Goal: Information Seeking & Learning: Learn about a topic

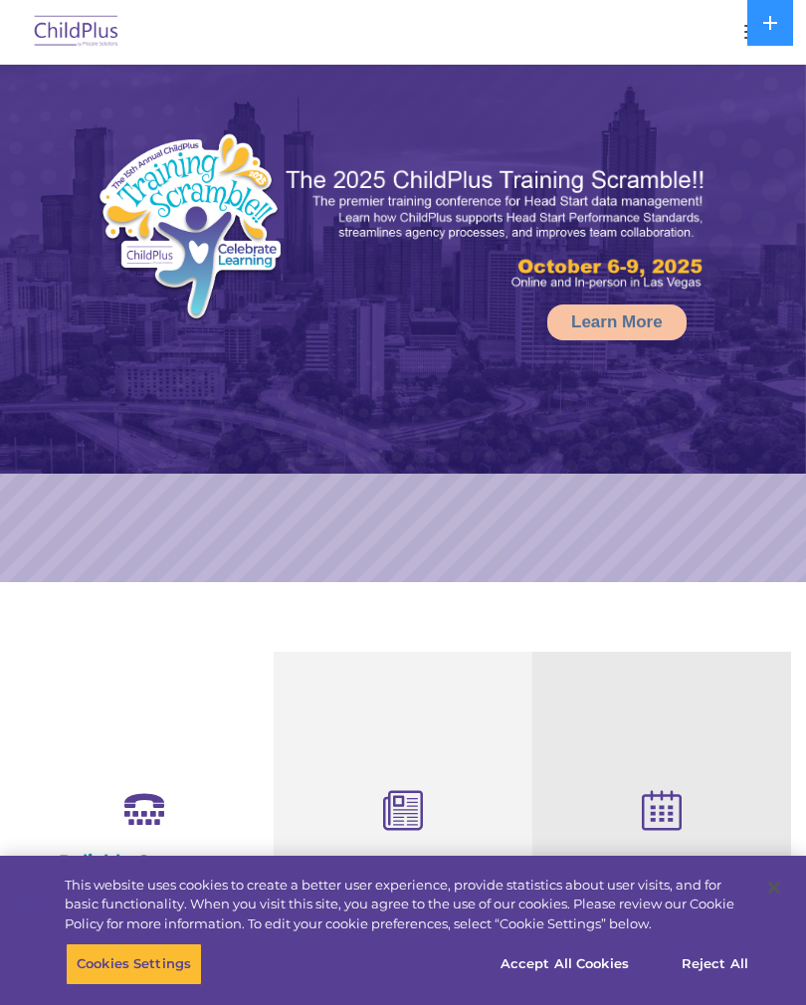
select select "MEDIUM"
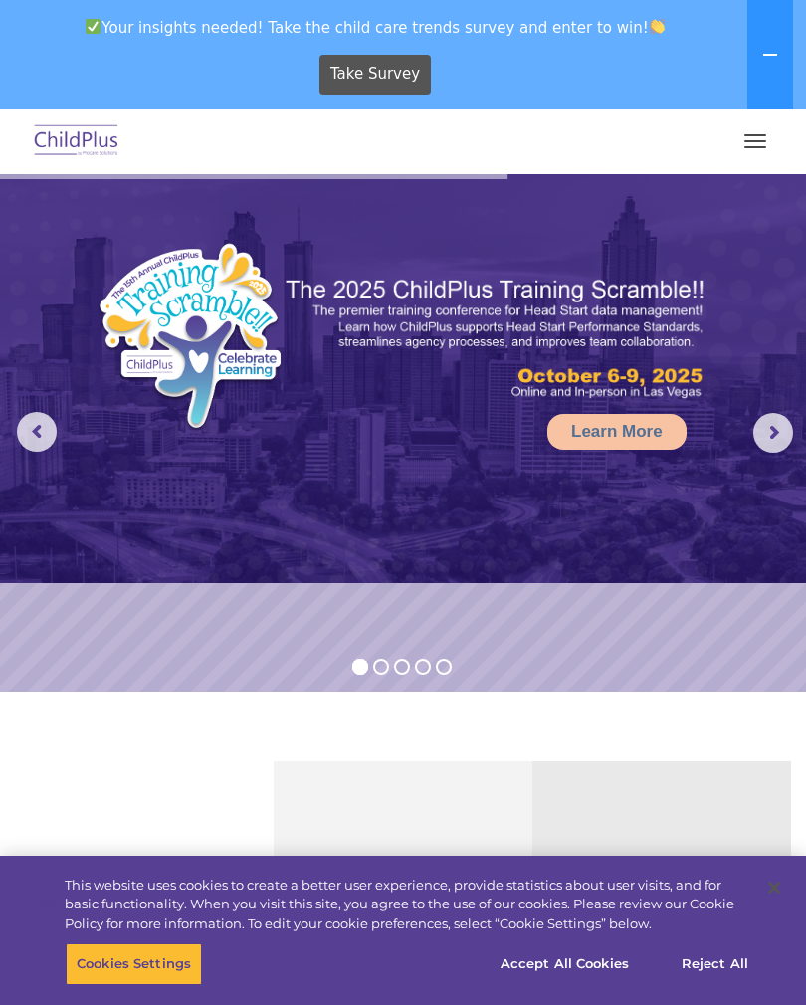
click at [764, 131] on button "button" at bounding box center [755, 141] width 42 height 32
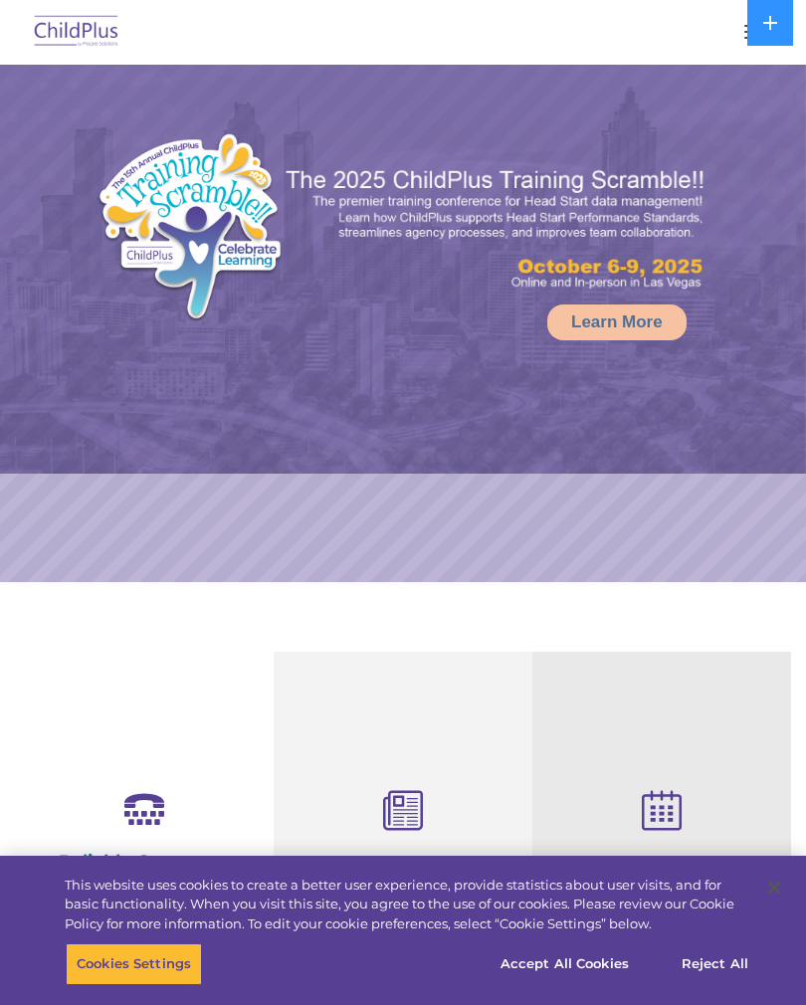
select select "MEDIUM"
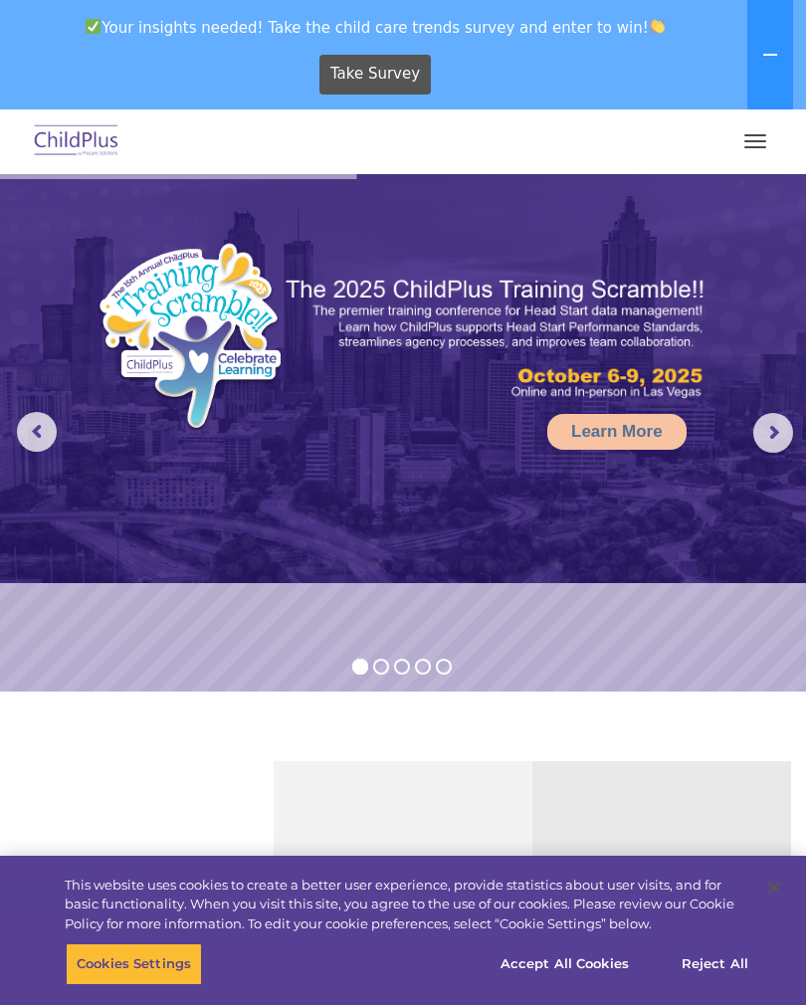
click at [745, 146] on span "button" at bounding box center [755, 147] width 22 height 2
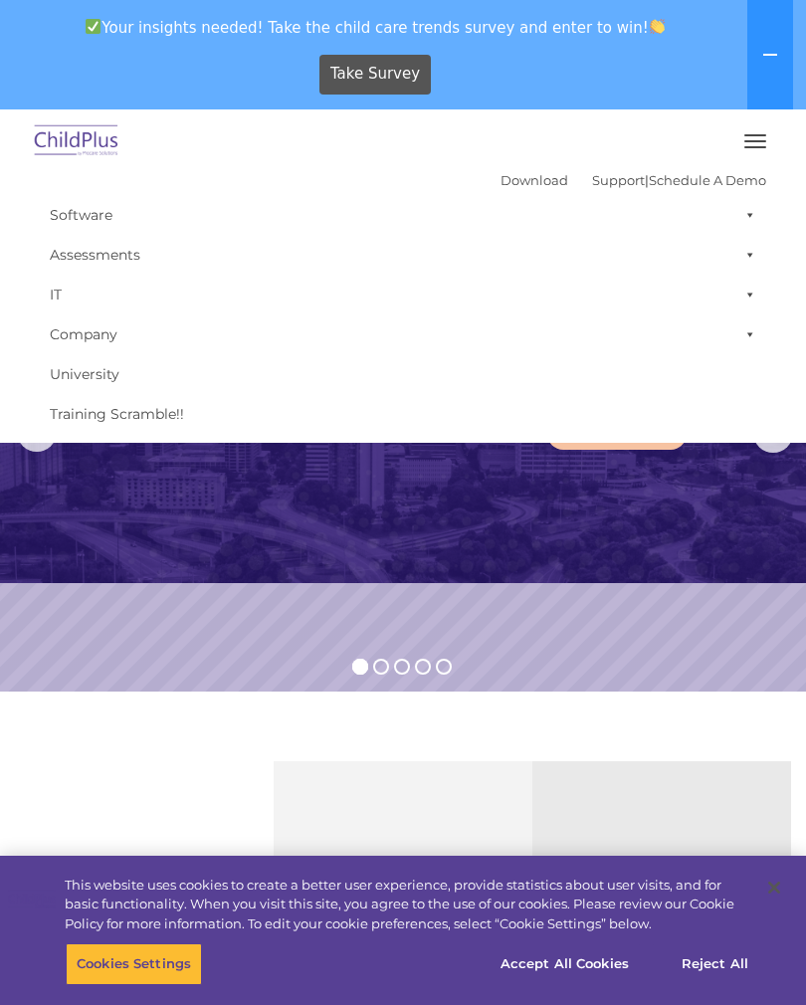
click at [750, 143] on button "button" at bounding box center [755, 141] width 42 height 32
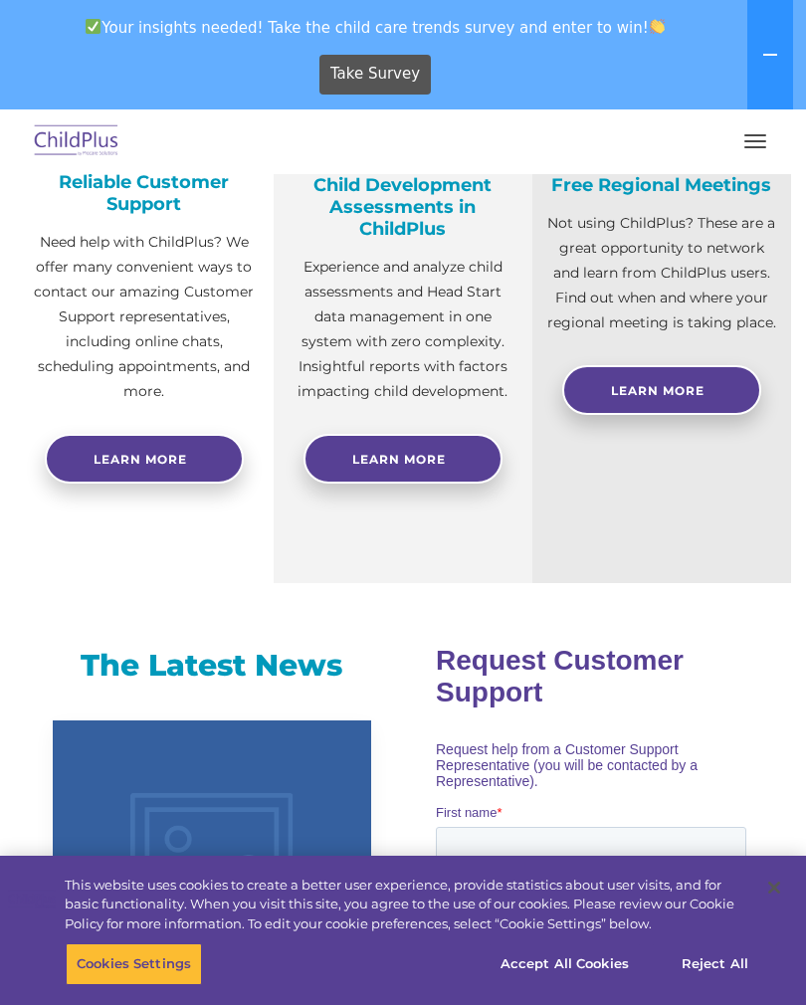
scroll to position [344, 0]
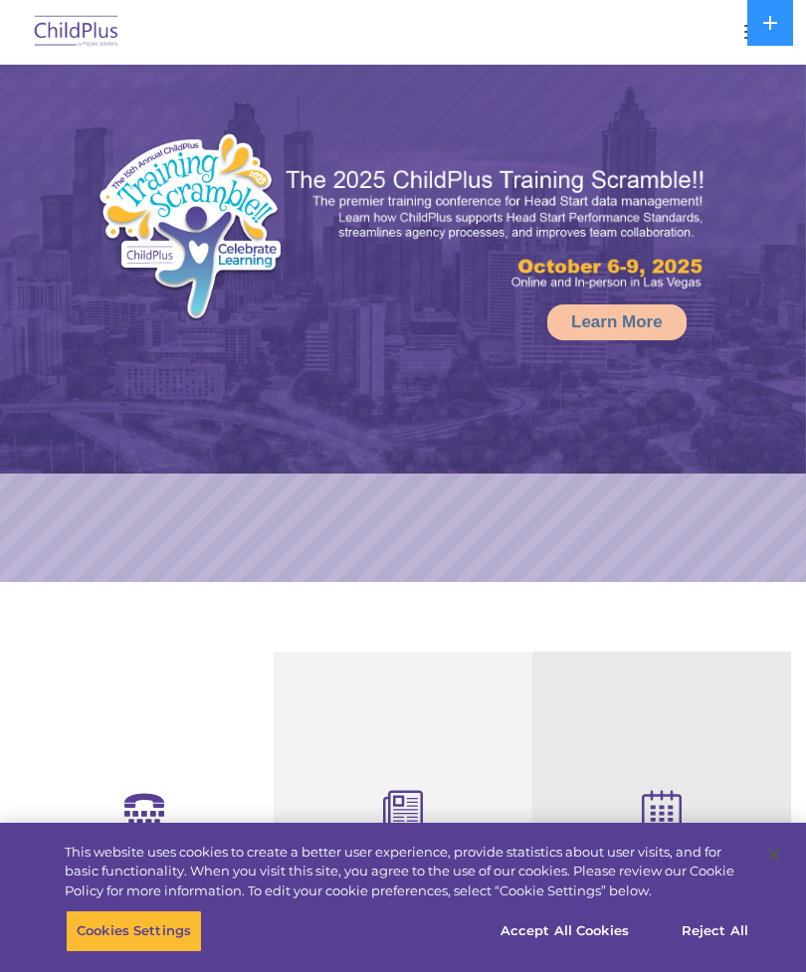
select select "MEDIUM"
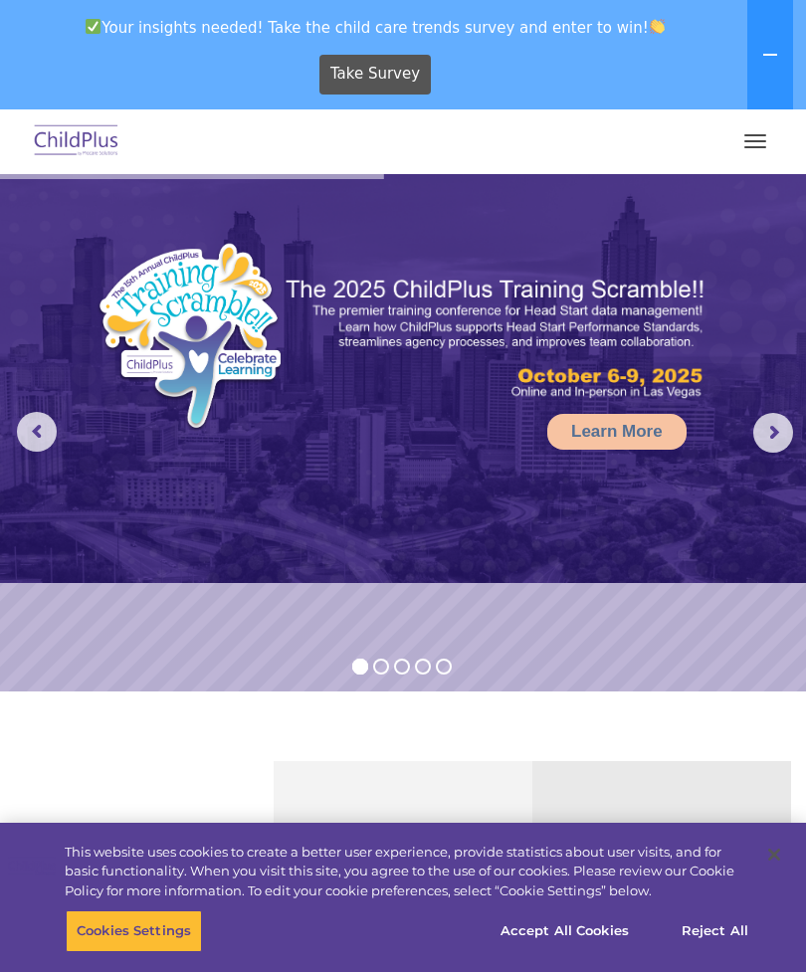
click at [81, 129] on img at bounding box center [77, 141] width 94 height 47
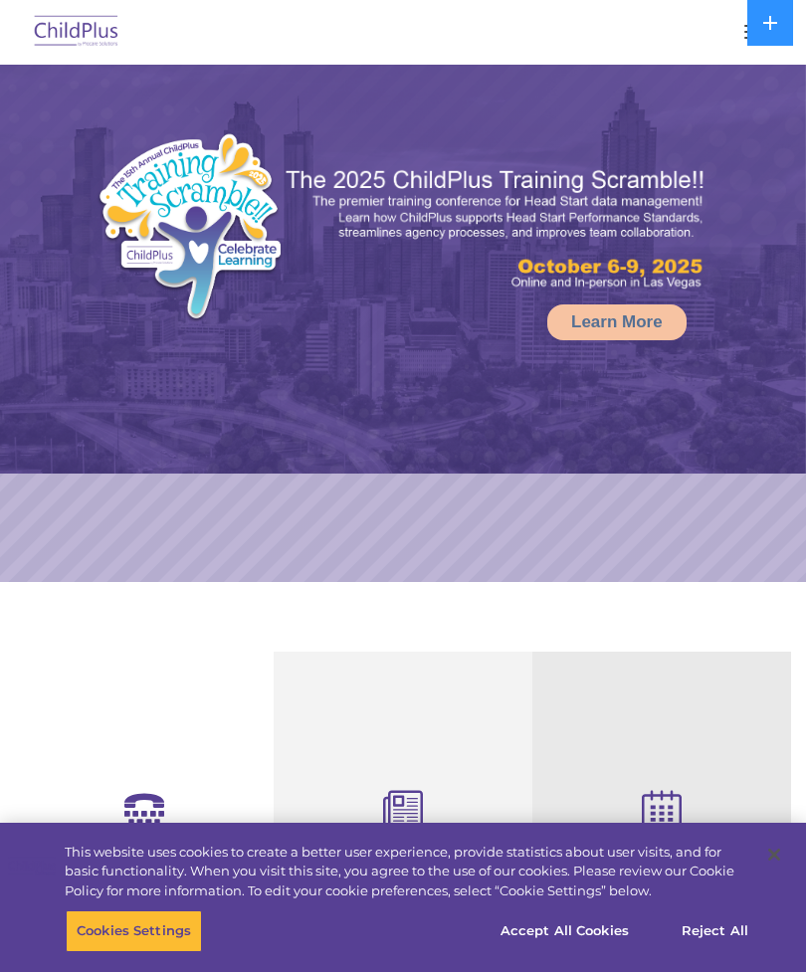
select select "MEDIUM"
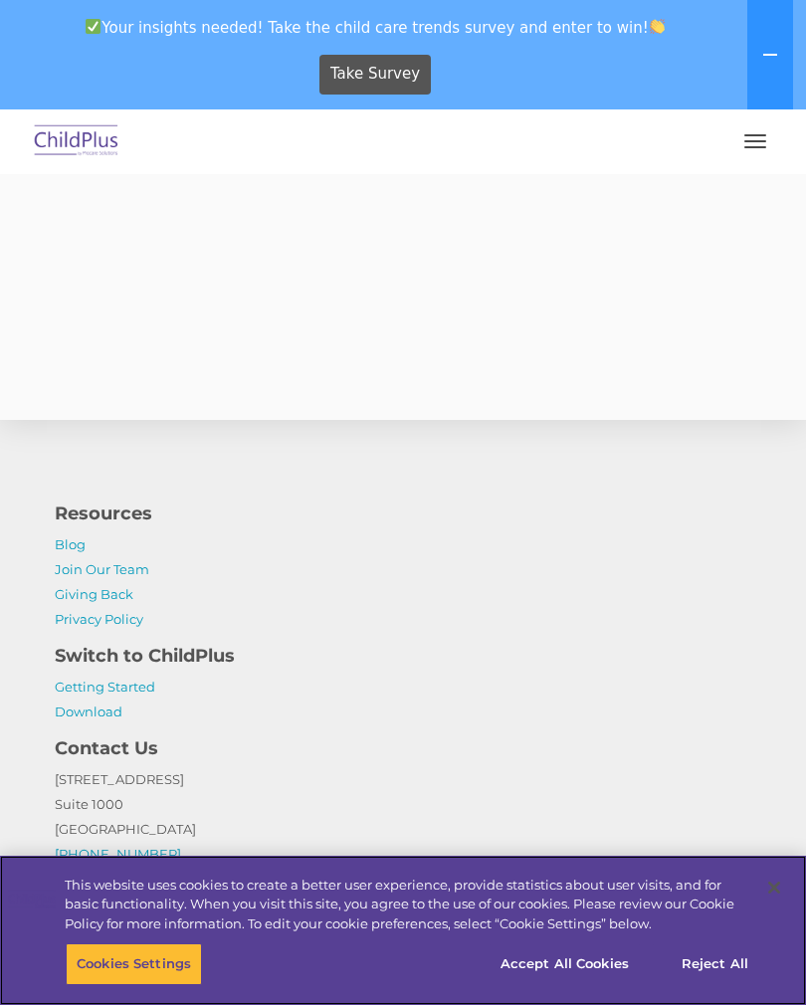
scroll to position [5099, 0]
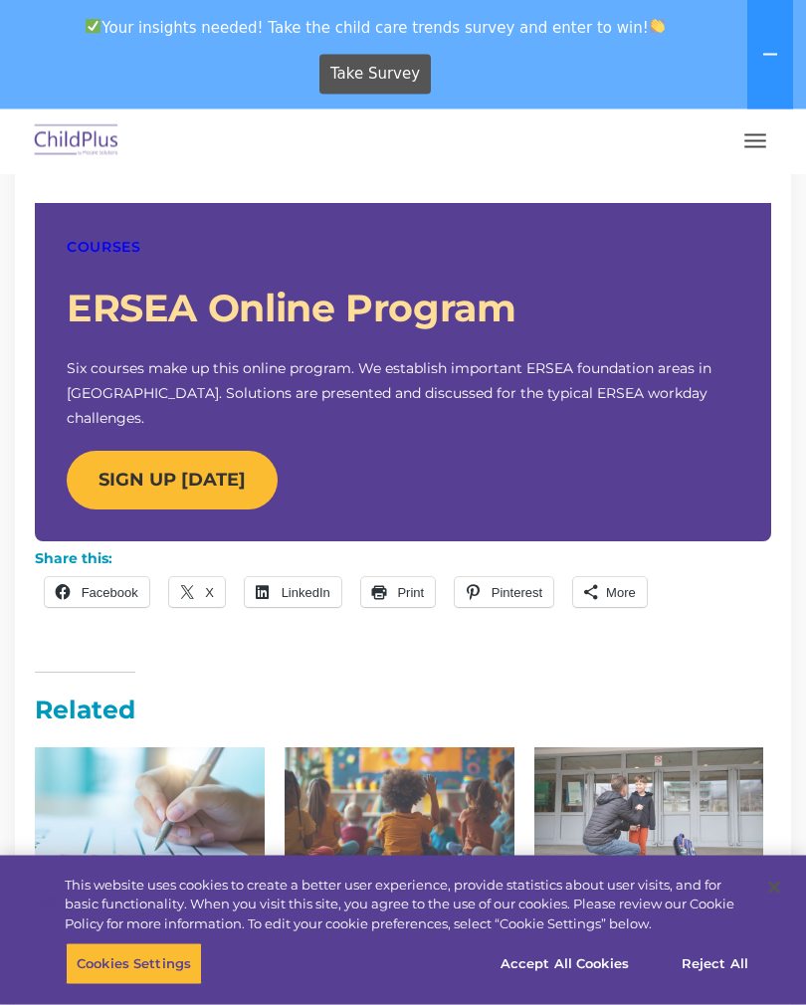
click at [752, 138] on button "button" at bounding box center [755, 141] width 42 height 32
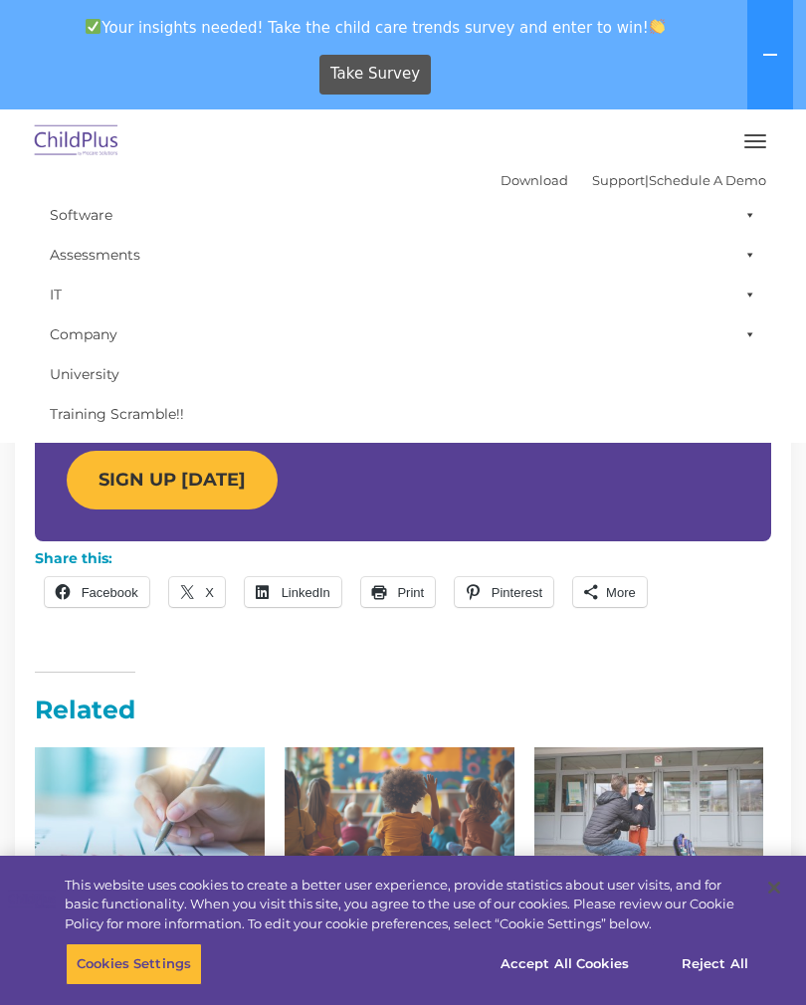
click at [744, 220] on span at bounding box center [746, 215] width 20 height 40
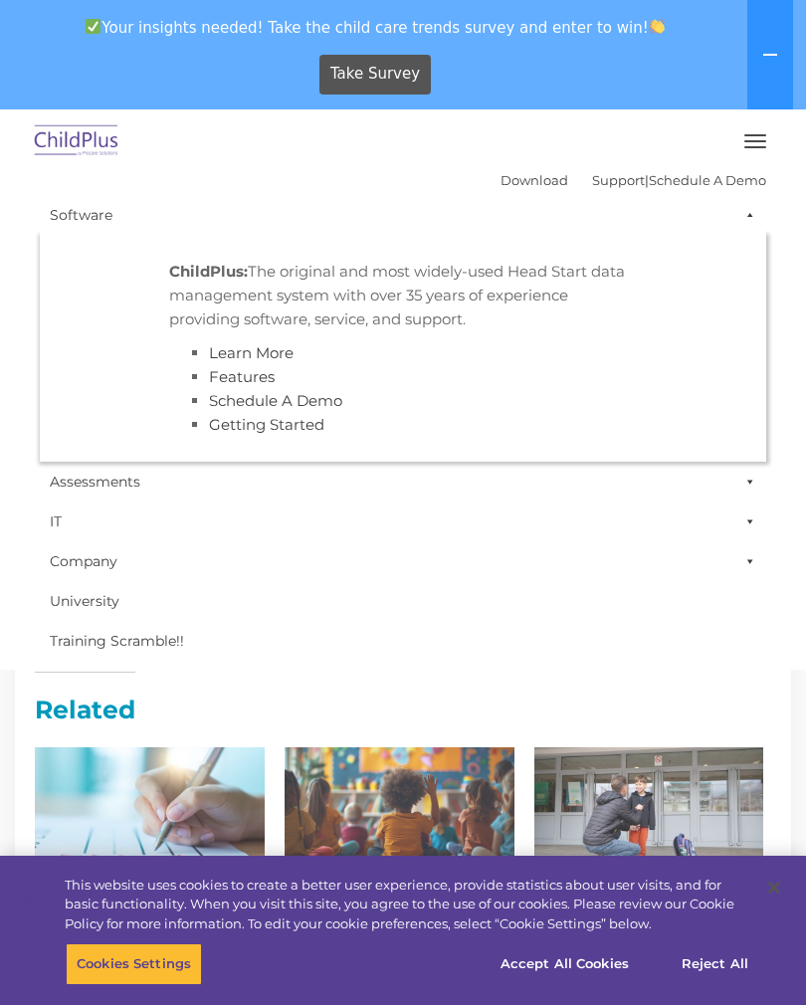
click at [750, 227] on span at bounding box center [746, 215] width 20 height 40
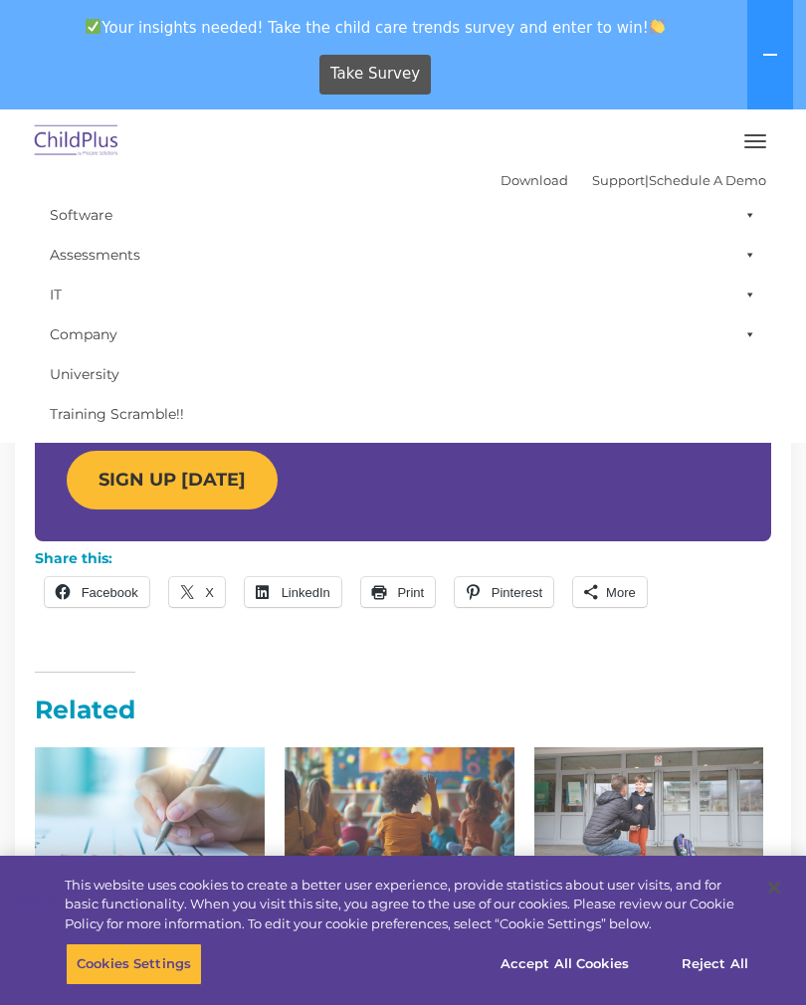
click at [749, 261] on span at bounding box center [746, 255] width 20 height 40
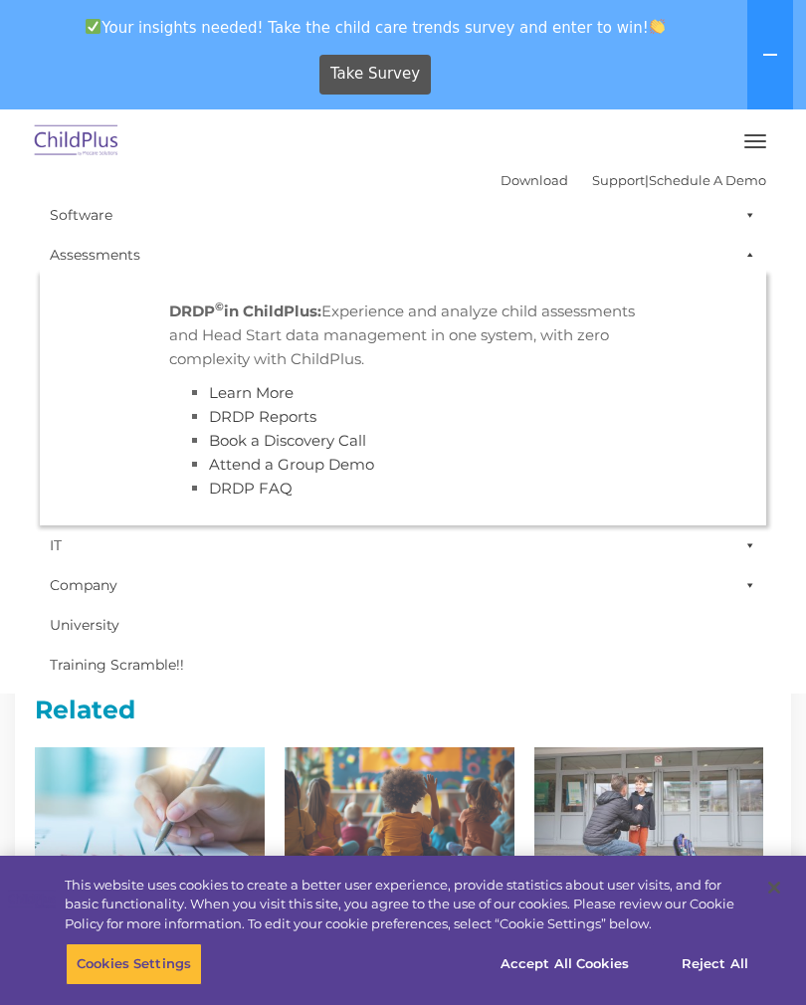
click at [748, 262] on span at bounding box center [746, 255] width 20 height 40
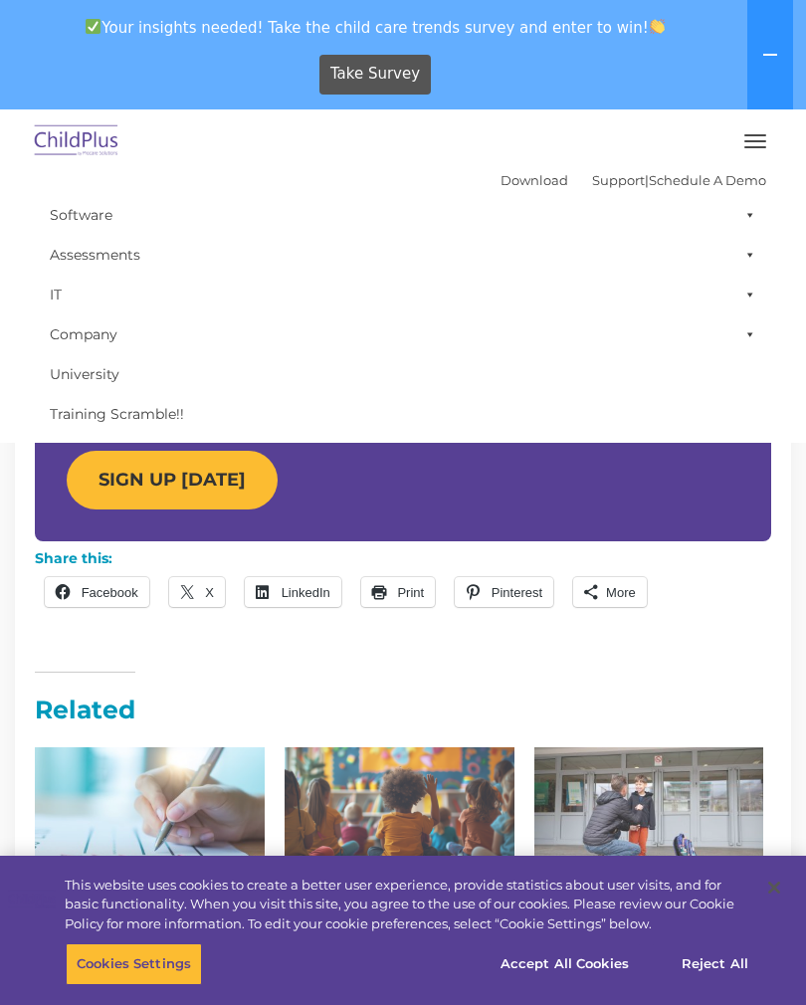
click at [769, 55] on icon at bounding box center [770, 55] width 14 height 2
